Goal: Check status

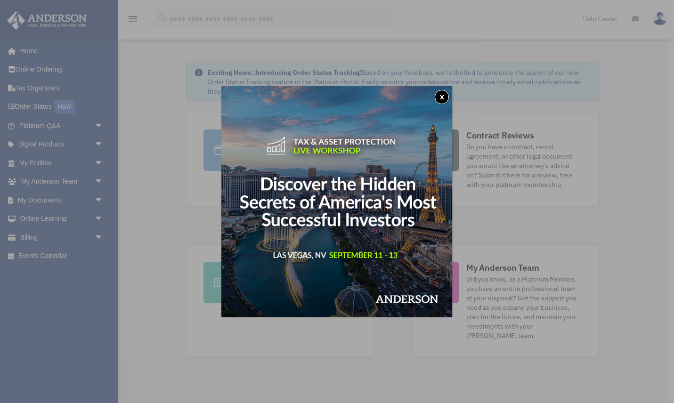
click at [444, 96] on button "x" at bounding box center [442, 97] width 14 height 14
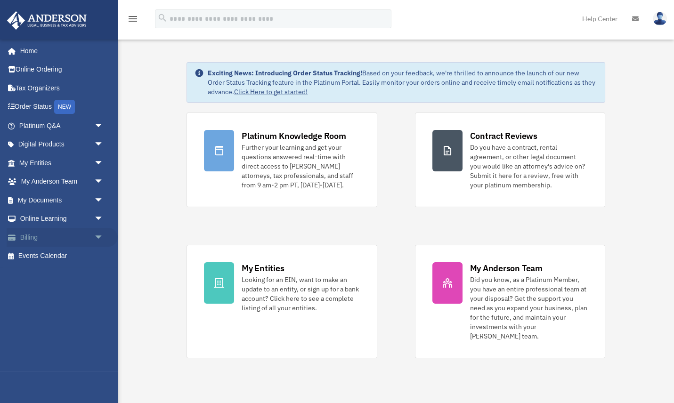
click at [94, 236] on span "arrow_drop_down" at bounding box center [103, 237] width 19 height 19
click at [50, 276] on link "Past Invoices" at bounding box center [65, 275] width 105 height 19
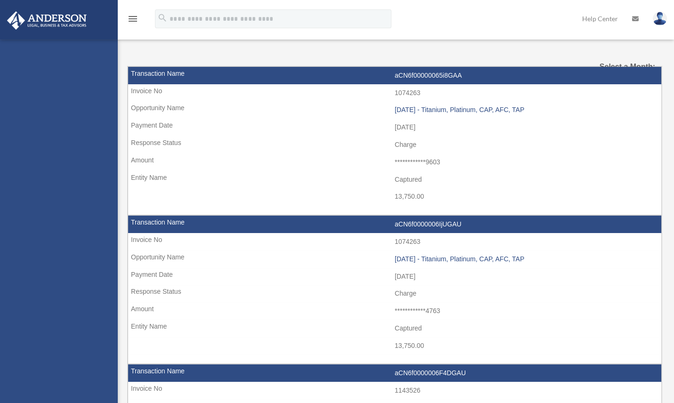
select select
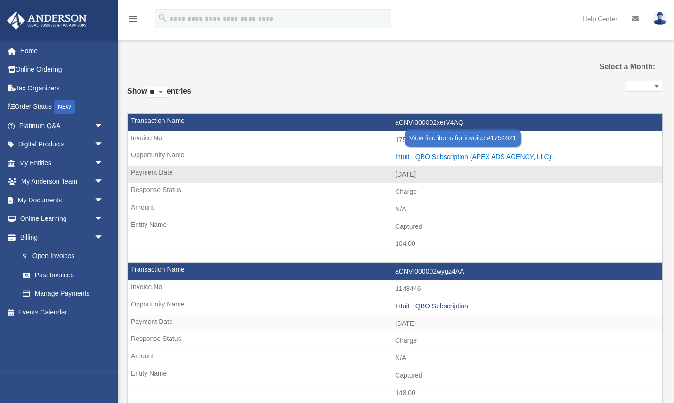
click at [449, 154] on div "Intuit - QBO Subscription (APEX ADS AGENCY, LLC)" at bounding box center [526, 157] width 262 height 8
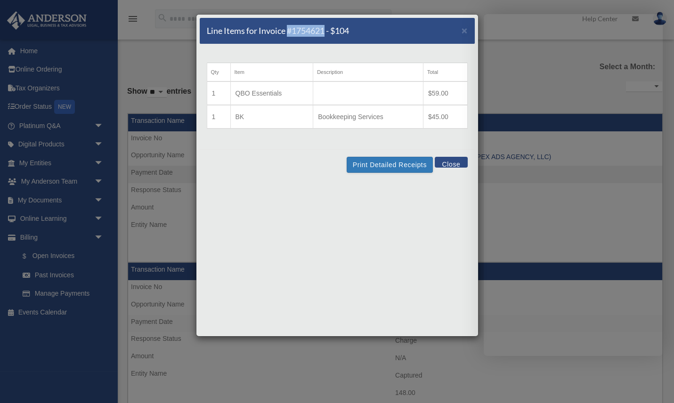
drag, startPoint x: 286, startPoint y: 32, endPoint x: 326, endPoint y: 32, distance: 39.6
click at [326, 32] on h5 "Line Items for Invoice #1754621 - $104" at bounding box center [278, 31] width 142 height 12
copy h5 "#1754621"
drag, startPoint x: 234, startPoint y: 117, endPoint x: 470, endPoint y: 117, distance: 236.0
click at [470, 117] on div "Qty Item Description Total 1 QBO Essentials $59.00 1 BK Bookkeeping Services $4…" at bounding box center [337, 96] width 275 height 105
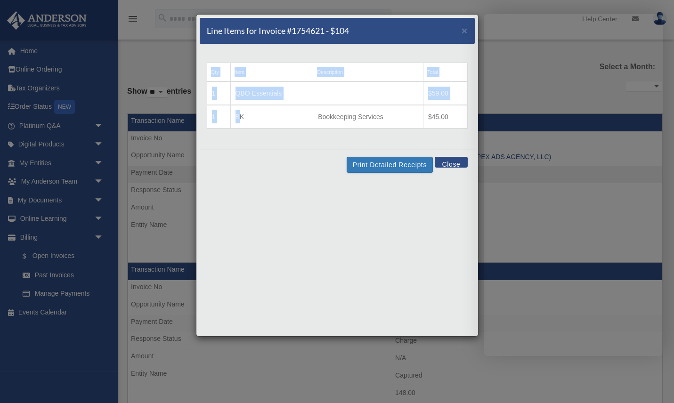
click at [470, 117] on div "Qty Item Description Total 1 QBO Essentials $59.00 1 BK Bookkeeping Services $4…" at bounding box center [337, 96] width 275 height 105
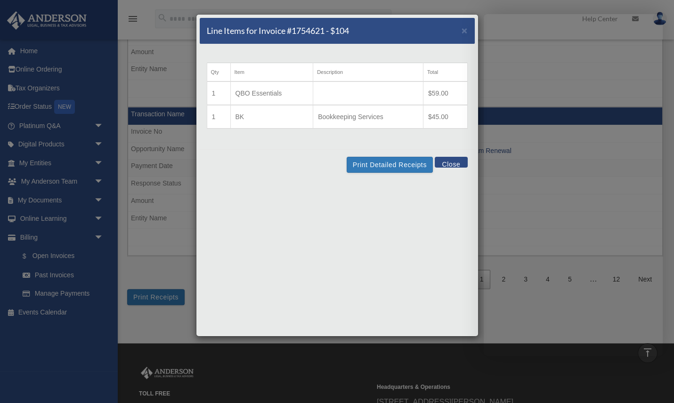
scroll to position [1380, 0]
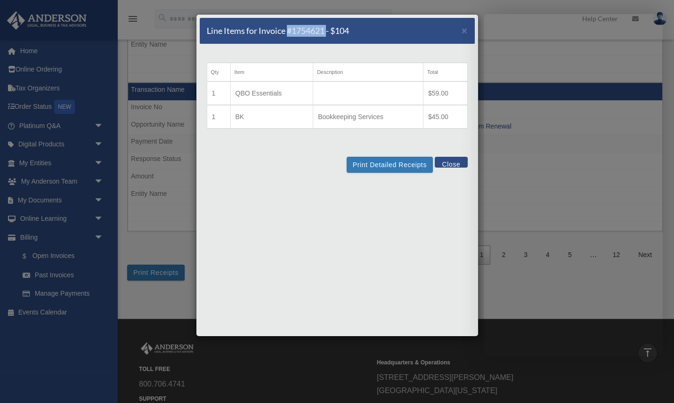
drag, startPoint x: 287, startPoint y: 32, endPoint x: 327, endPoint y: 31, distance: 40.5
click at [327, 31] on h5 "Line Items for Invoice #1754621 - $104" at bounding box center [278, 31] width 142 height 12
copy h5 "#1754621"
